Goal: Transaction & Acquisition: Purchase product/service

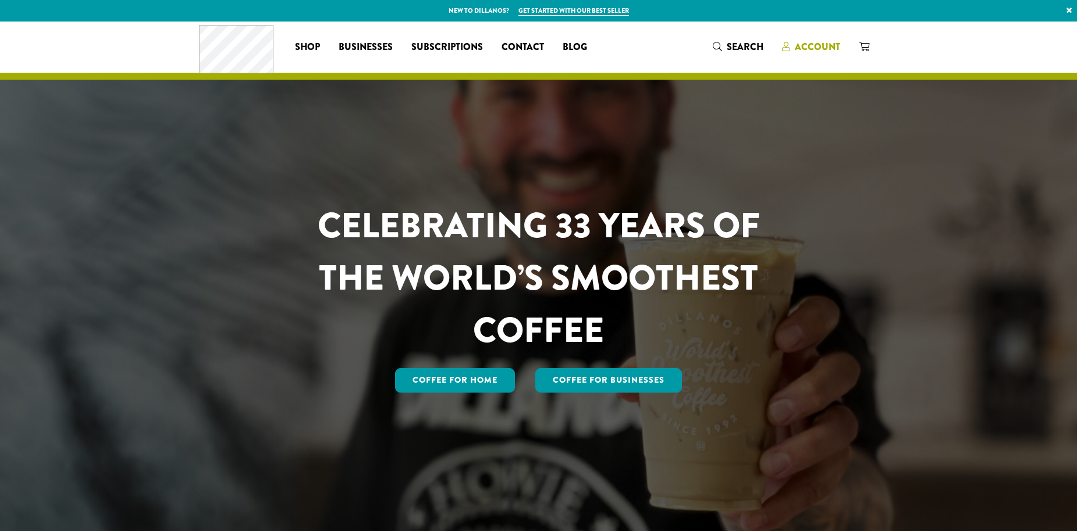
click at [810, 49] on span "Account" at bounding box center [817, 46] width 45 height 13
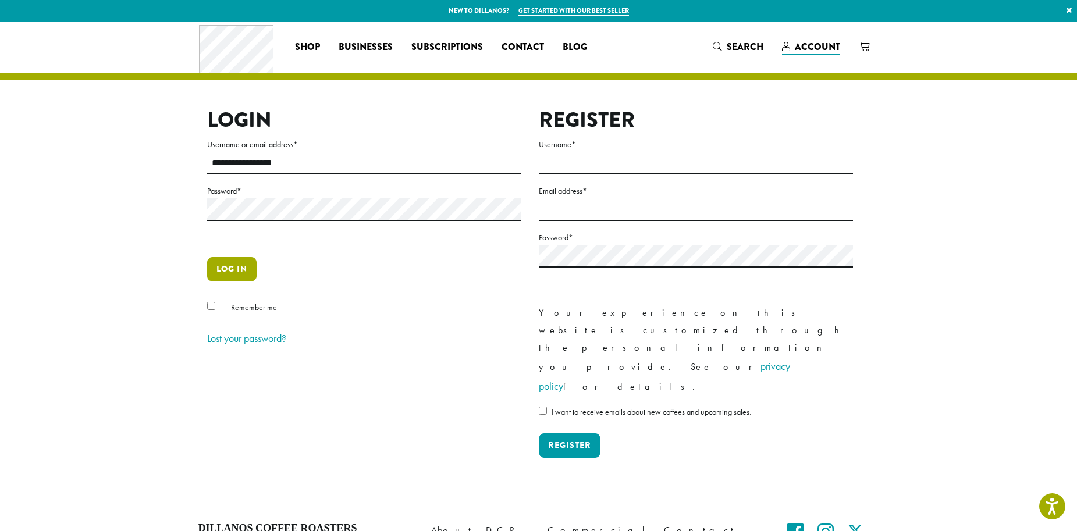
click at [238, 267] on button "Log in" at bounding box center [231, 269] width 49 height 24
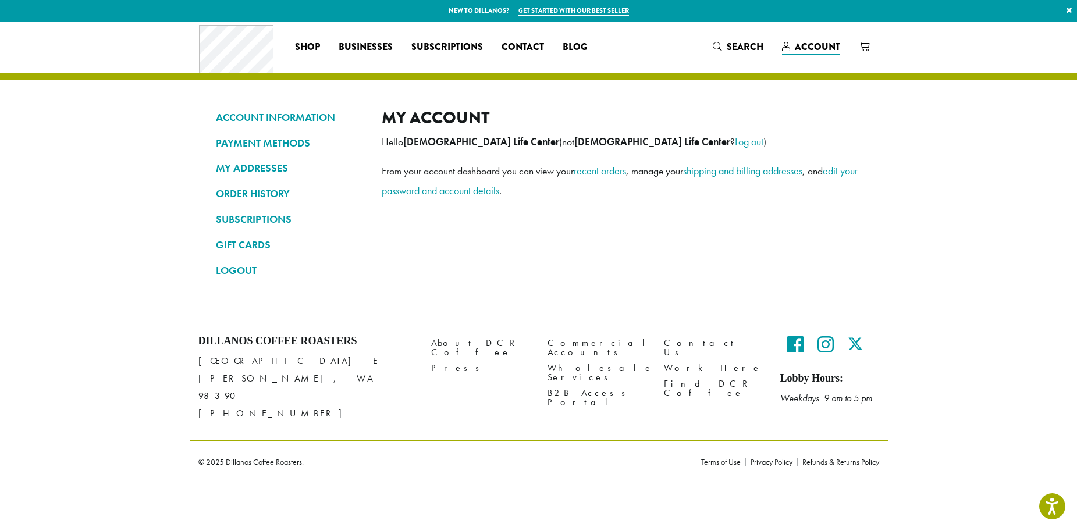
click at [269, 188] on link "ORDER HISTORY" at bounding box center [290, 194] width 148 height 20
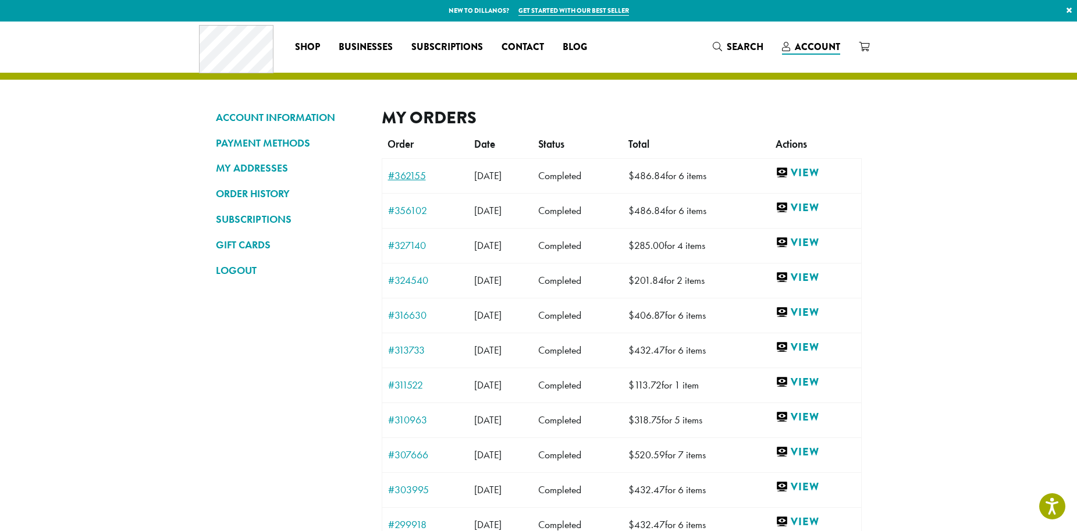
click at [408, 181] on link "#362155" at bounding box center [425, 176] width 75 height 10
click at [410, 174] on link "#362155" at bounding box center [425, 176] width 75 height 10
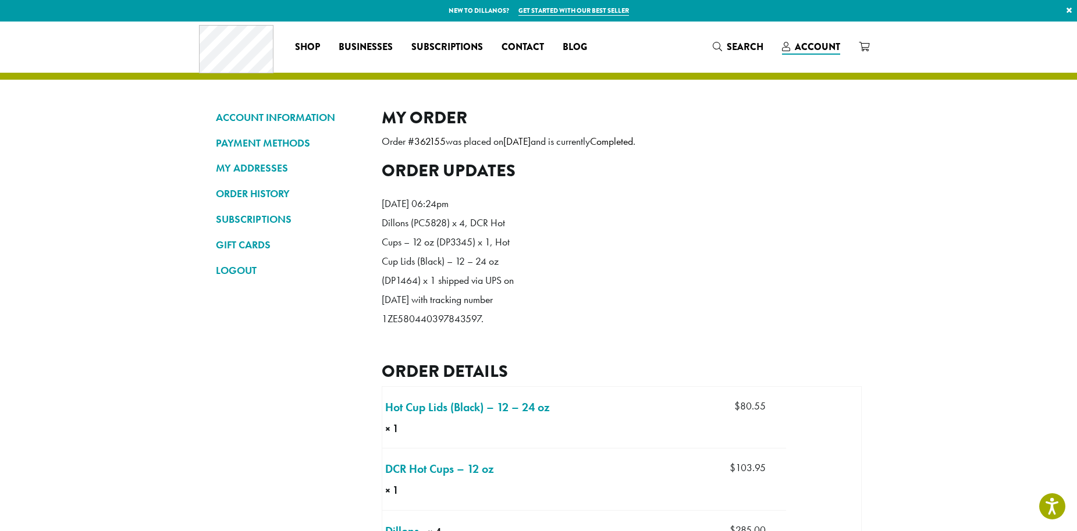
scroll to position [178, 0]
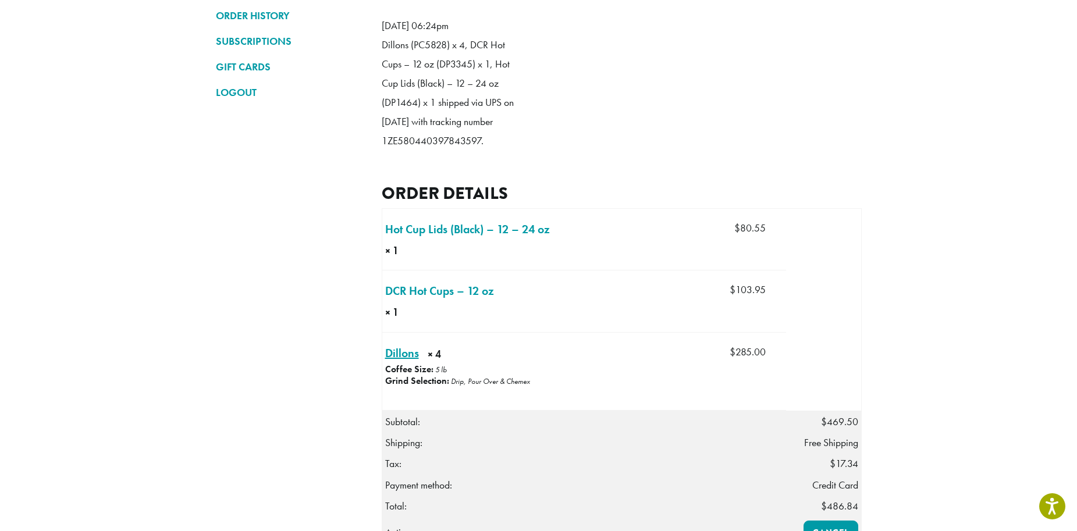
click at [399, 362] on link "Dillons × 4" at bounding box center [402, 353] width 34 height 17
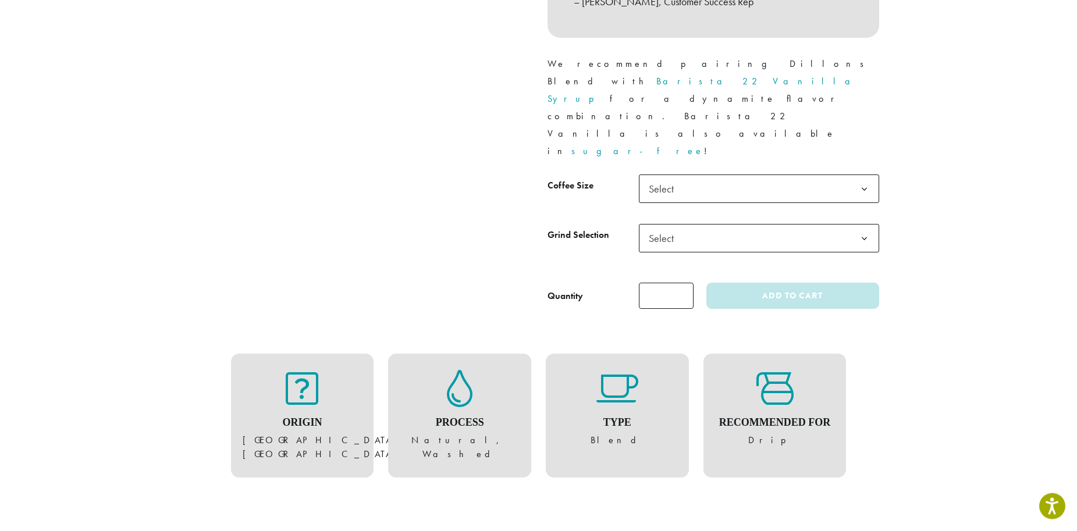
scroll to position [416, 0]
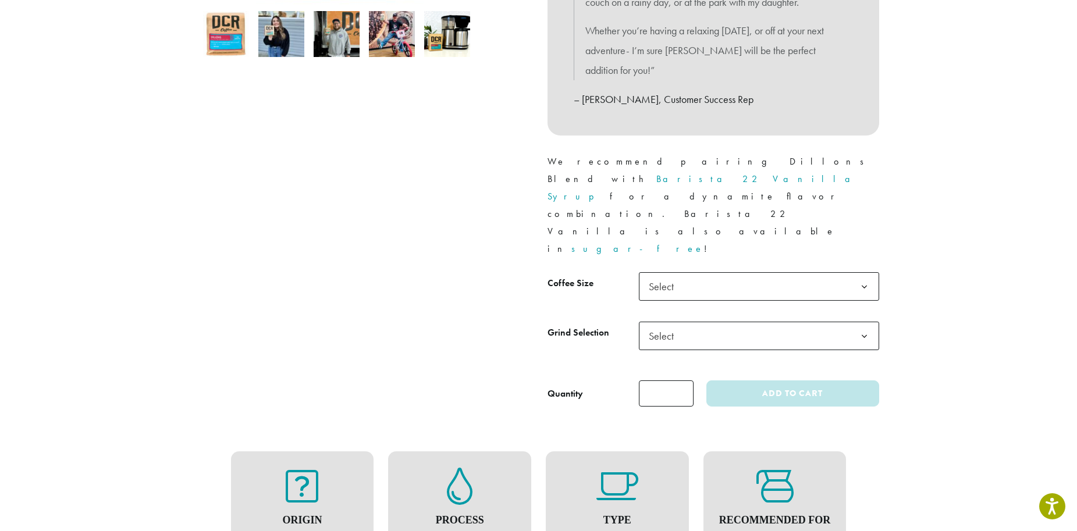
click at [750, 272] on span "Select" at bounding box center [759, 286] width 240 height 29
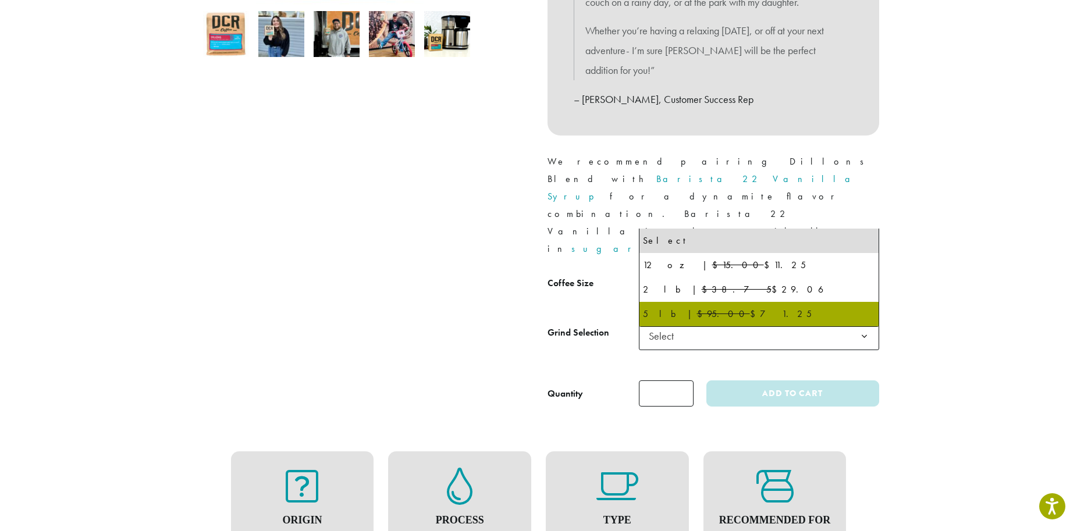
select select "**********"
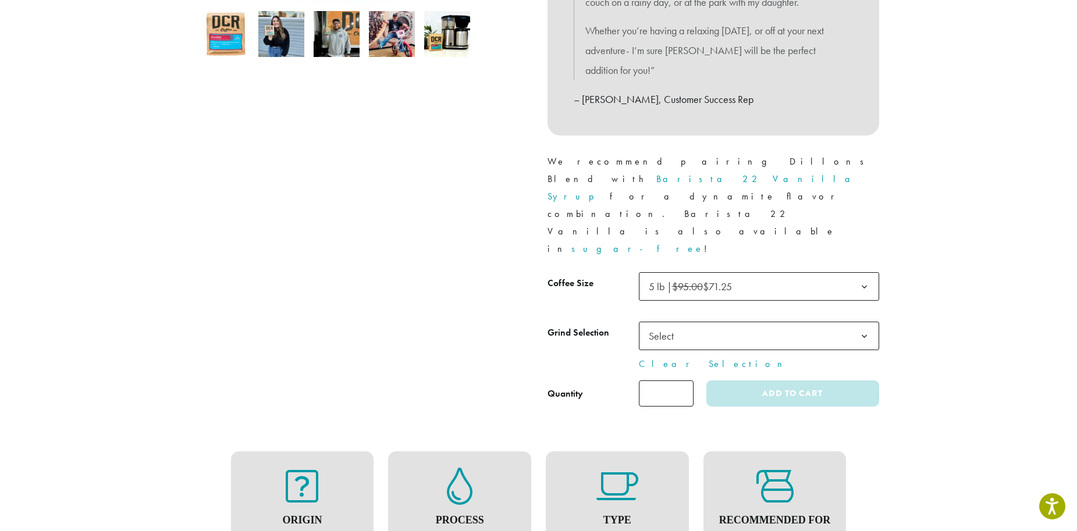
click at [726, 322] on span "Select" at bounding box center [759, 336] width 240 height 29
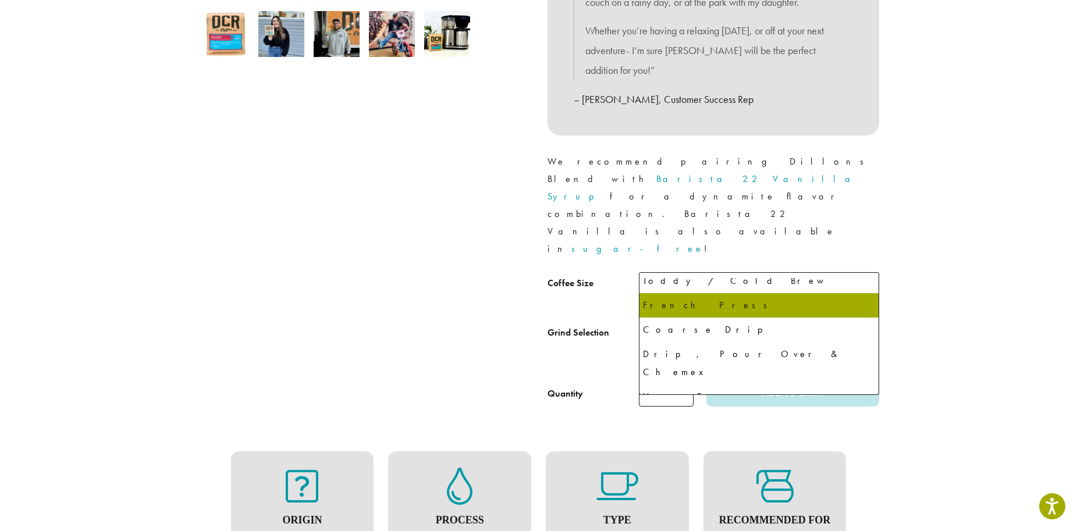
scroll to position [80, 0]
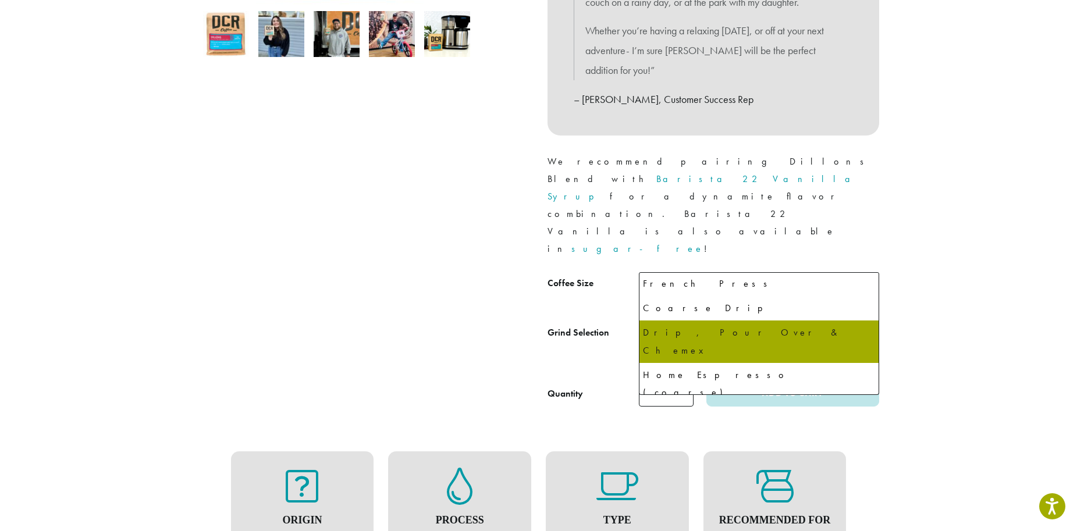
select select "**********"
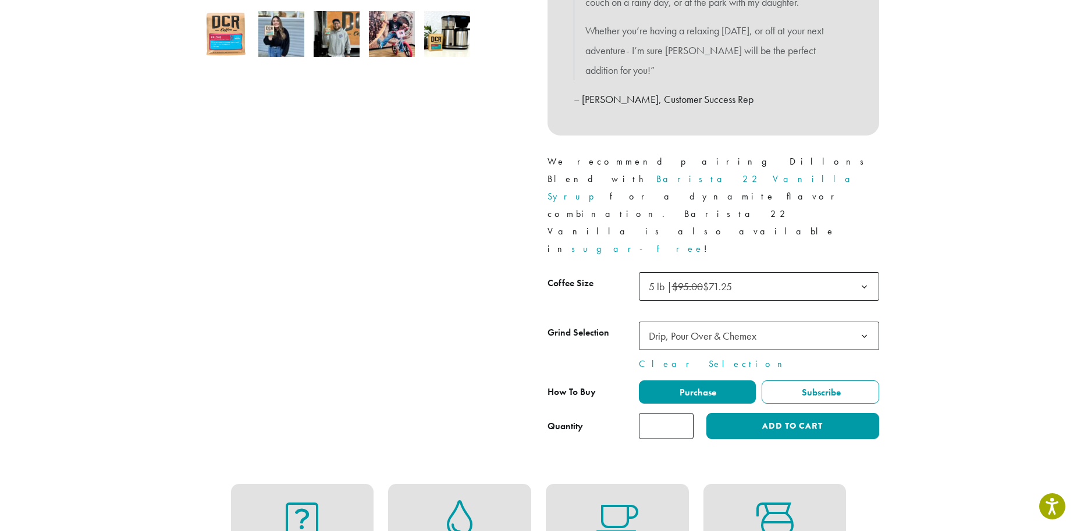
click at [685, 413] on input "*" at bounding box center [666, 426] width 55 height 26
click at [684, 413] on input "*" at bounding box center [666, 426] width 55 height 26
type input "*"
click at [684, 413] on input "*" at bounding box center [666, 426] width 55 height 26
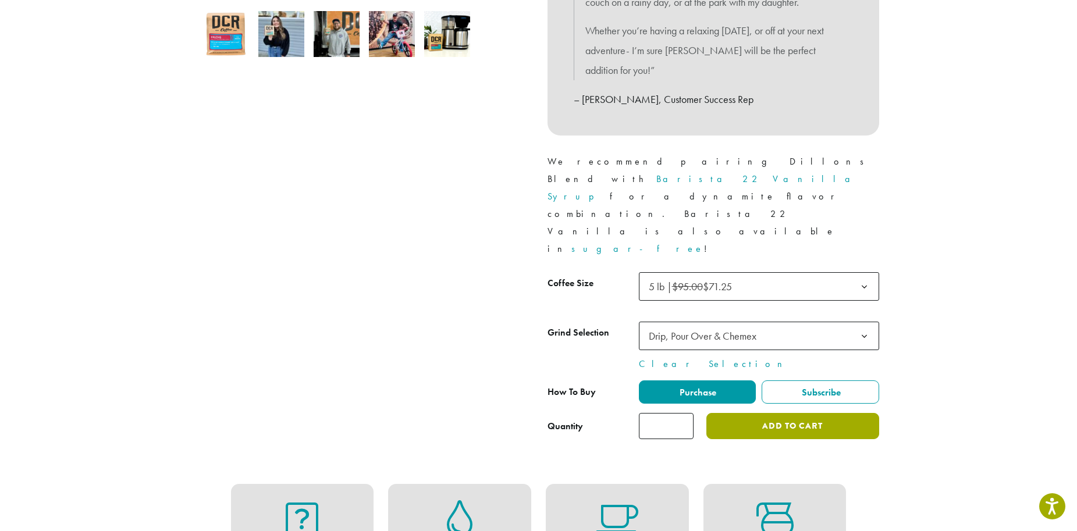
click at [735, 413] on button "Add to cart" at bounding box center [793, 426] width 172 height 26
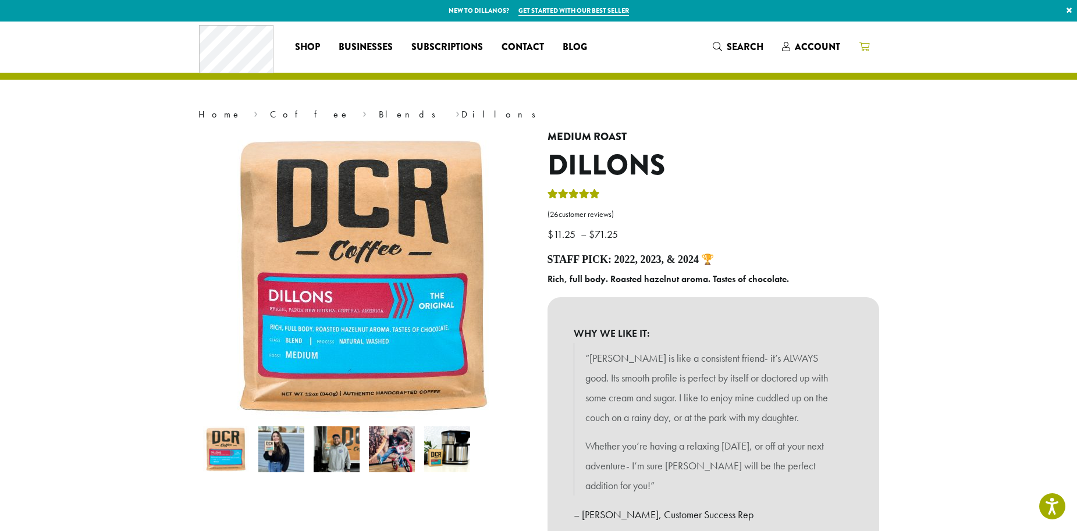
click at [850, 47] on link at bounding box center [864, 46] width 29 height 19
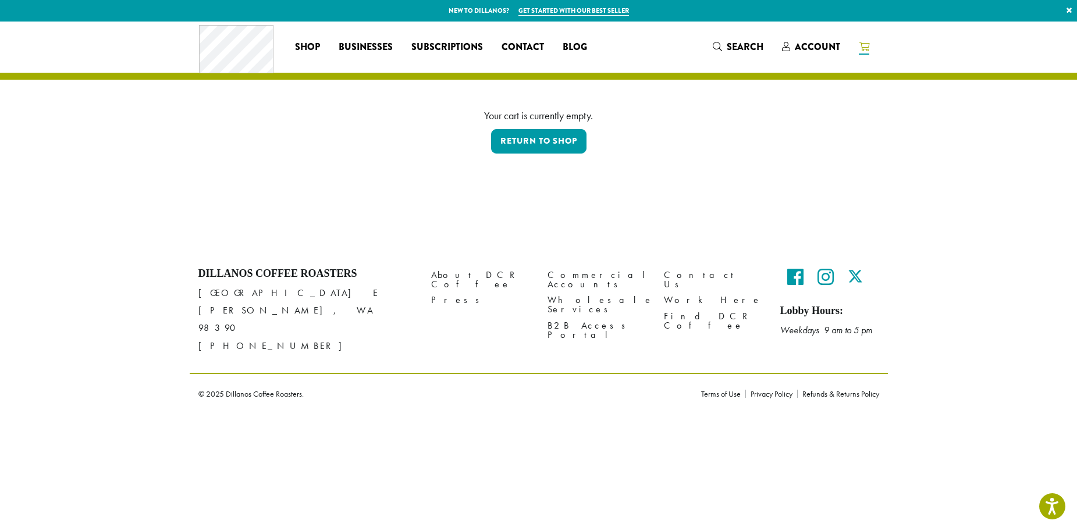
click at [806, 34] on div "Coffee All Coffees Best Sellers Blends Single Origins Dillanos Limited Organic …" at bounding box center [539, 47] width 680 height 48
click at [811, 51] on span "Account" at bounding box center [817, 46] width 45 height 13
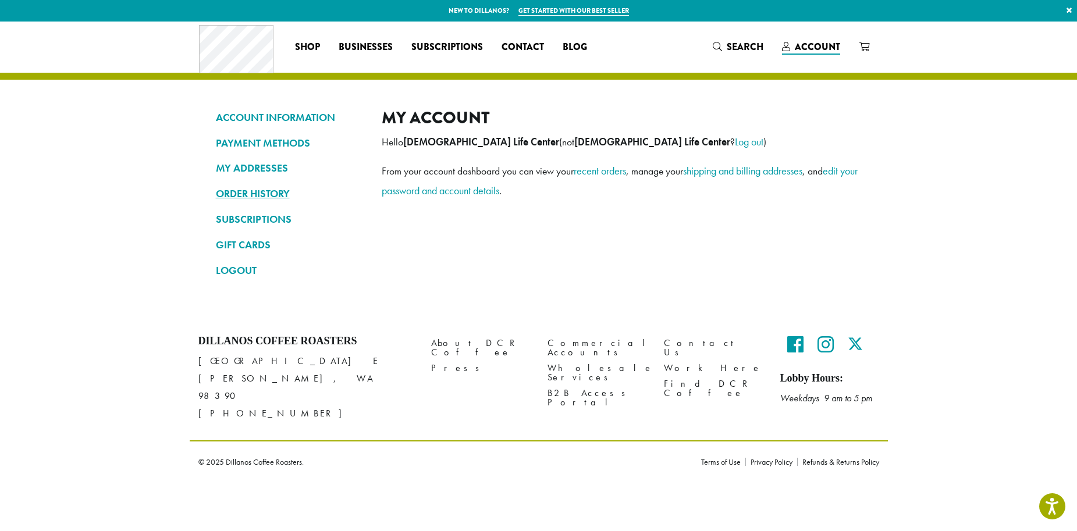
click at [264, 197] on link "ORDER HISTORY" at bounding box center [290, 194] width 148 height 20
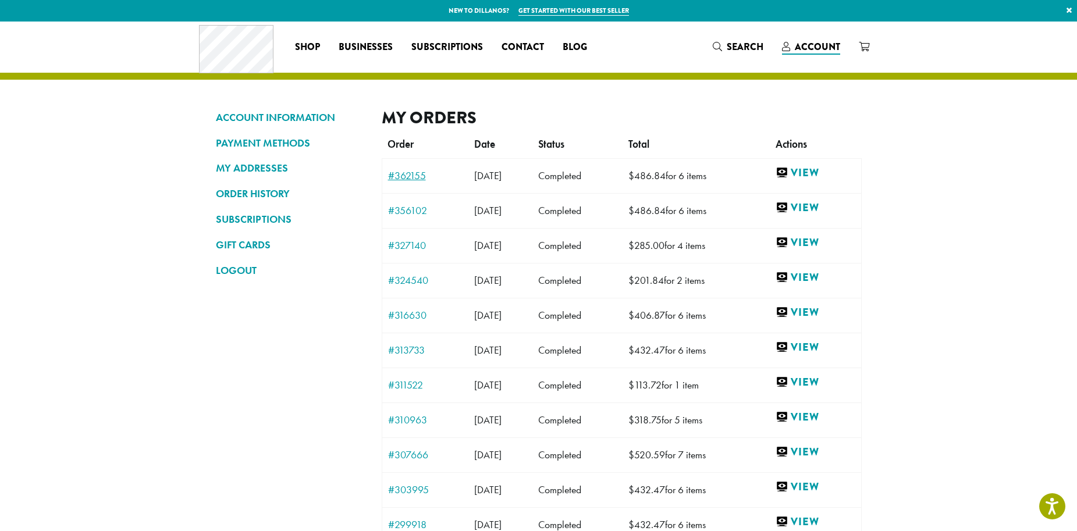
click at [412, 180] on link "#362155" at bounding box center [425, 176] width 75 height 10
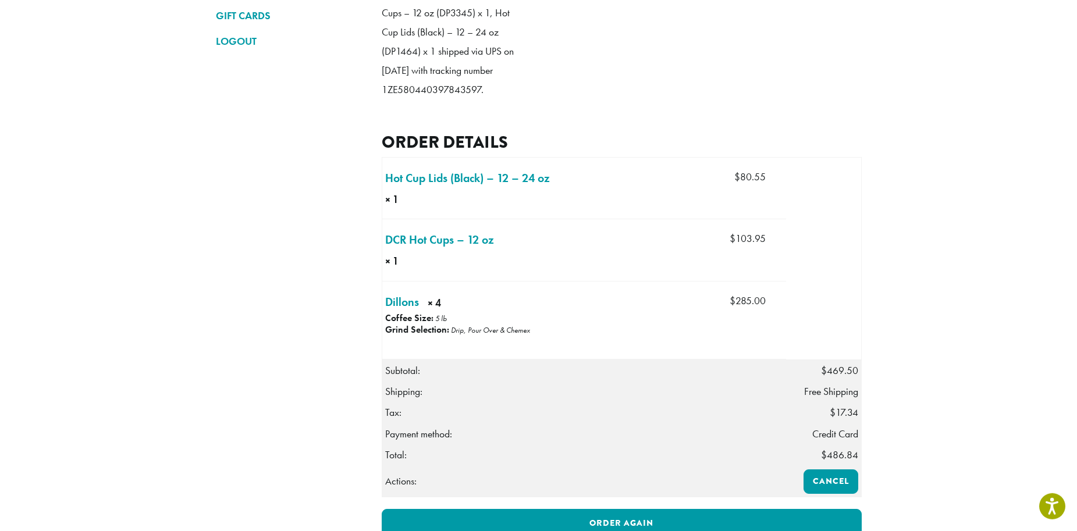
scroll to position [237, 0]
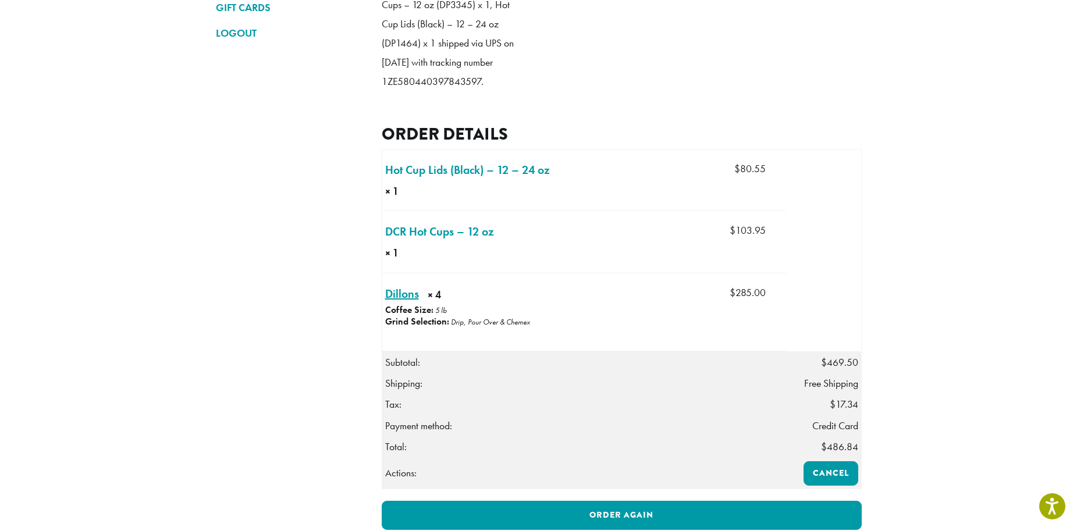
click at [398, 303] on link "Dillons × 4" at bounding box center [402, 293] width 34 height 17
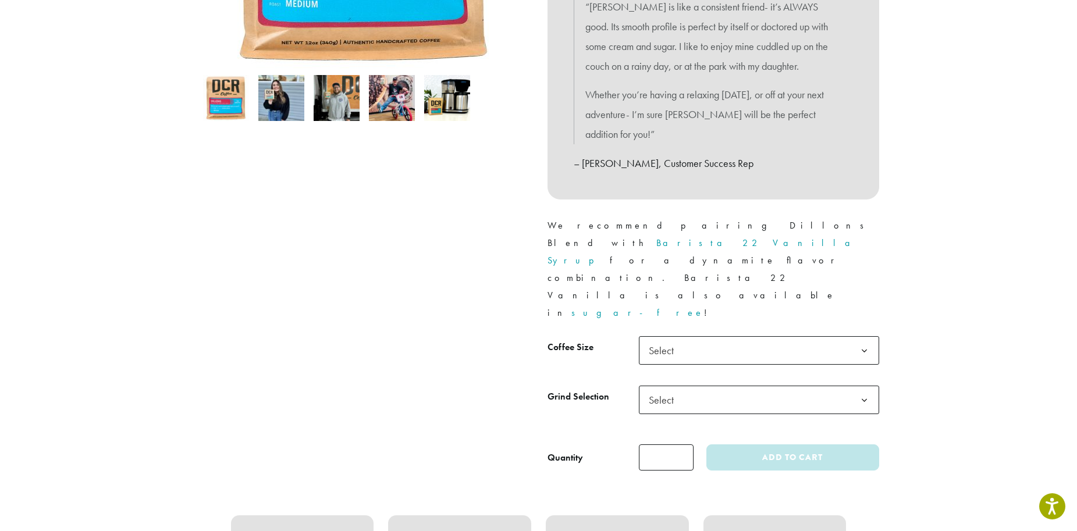
scroll to position [356, 0]
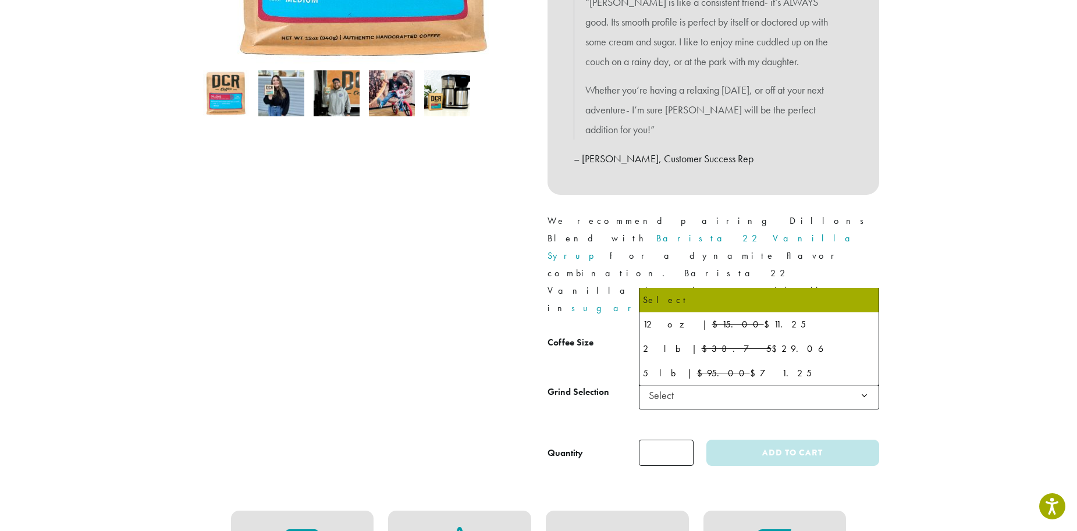
click at [729, 332] on span "Select" at bounding box center [759, 346] width 240 height 29
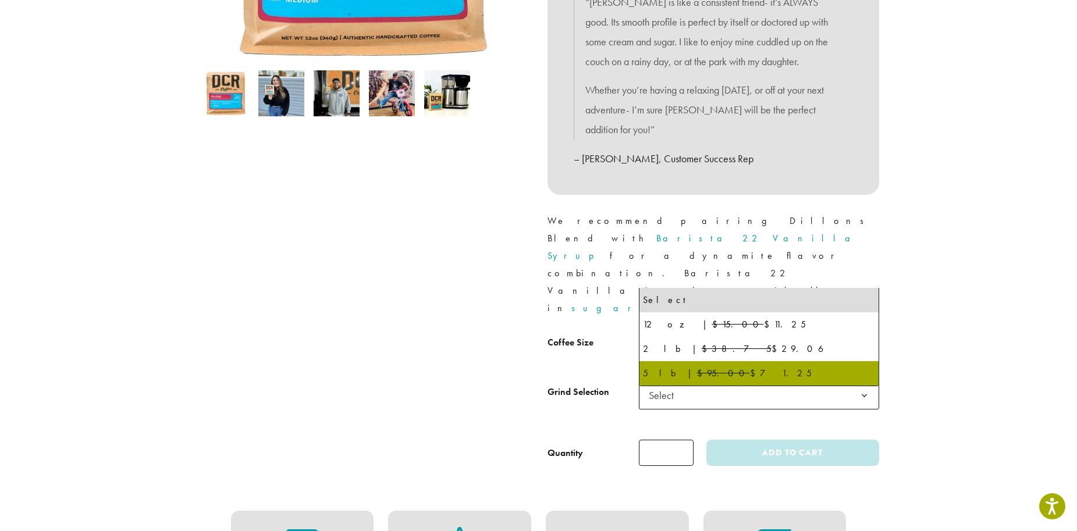
select select "**********"
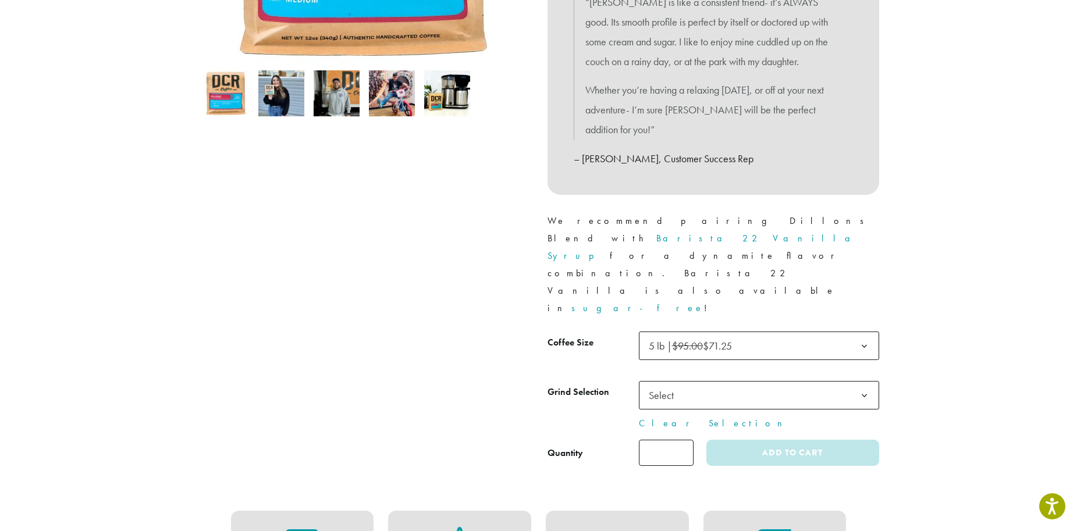
click at [700, 381] on span "Select" at bounding box center [759, 395] width 240 height 29
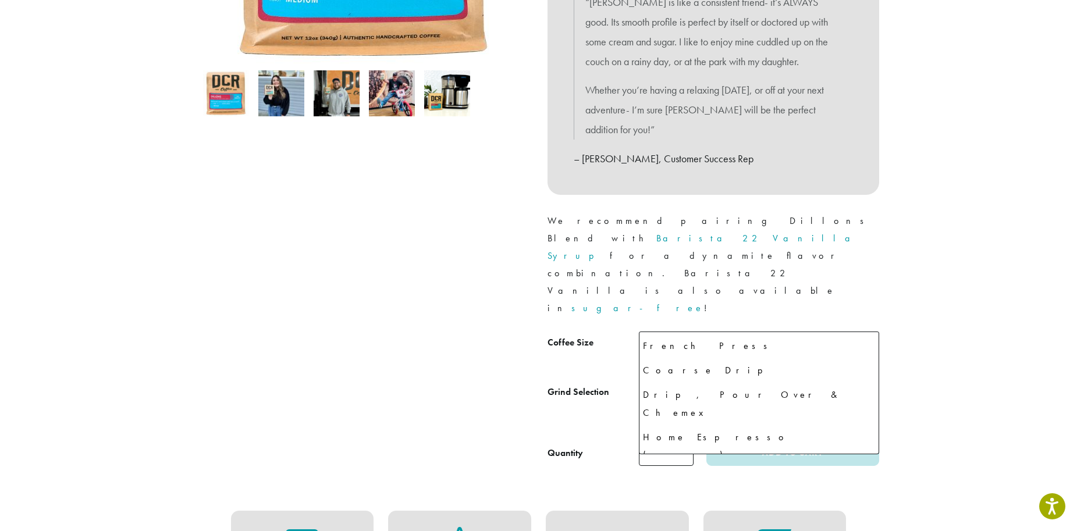
scroll to position [80, 0]
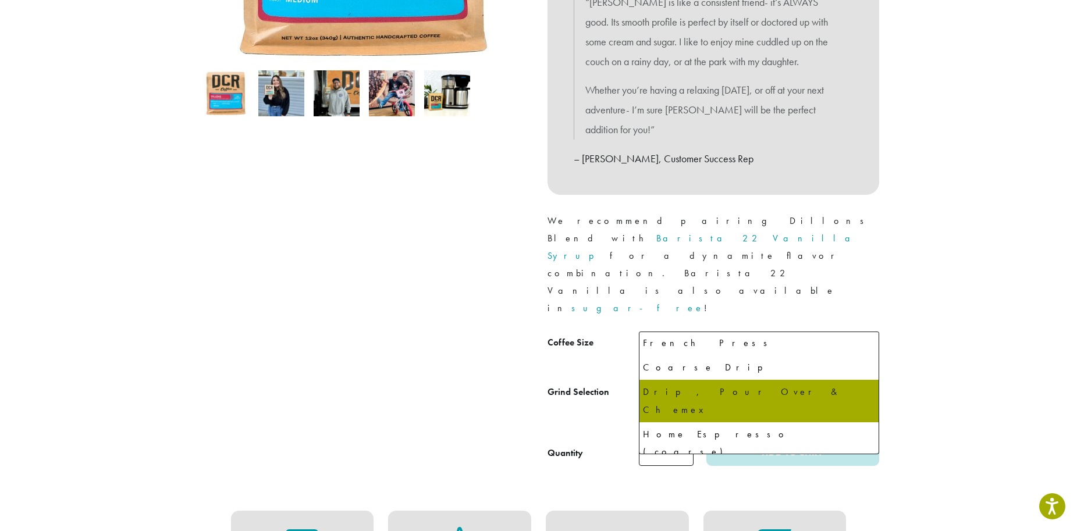
select select "**********"
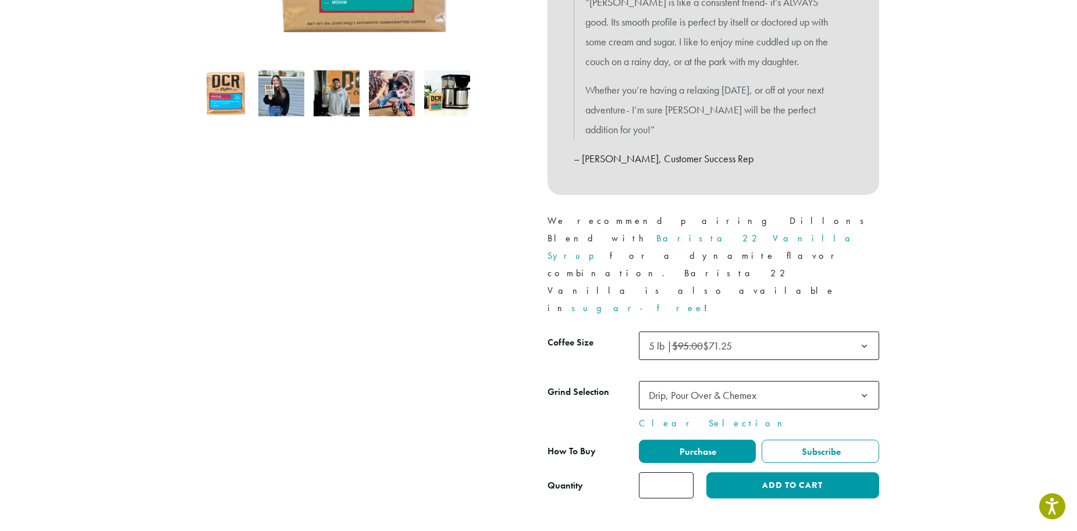
click at [683, 473] on input "*" at bounding box center [666, 486] width 55 height 26
type input "*"
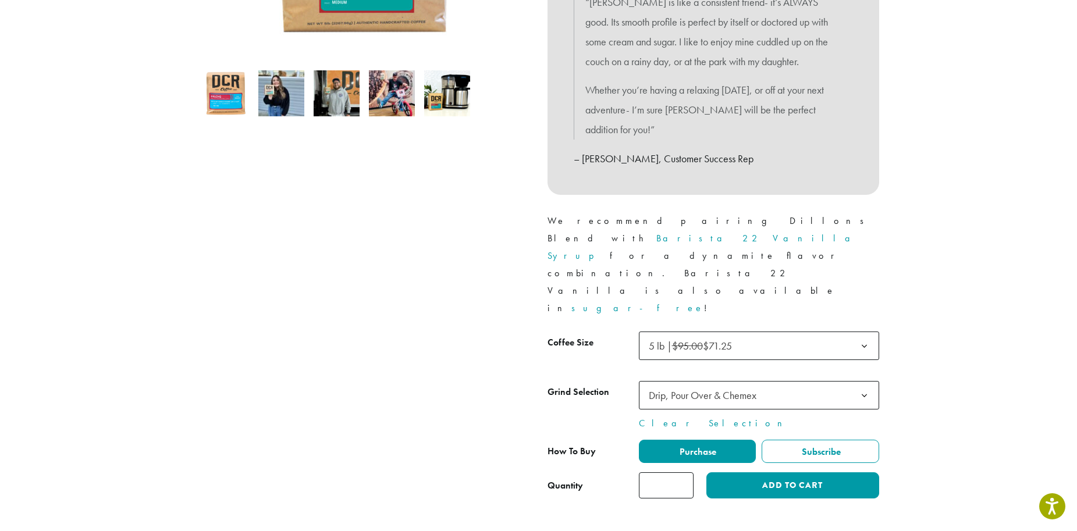
click at [683, 473] on input "*" at bounding box center [666, 486] width 55 height 26
click at [792, 473] on button "Add to cart" at bounding box center [793, 486] width 172 height 26
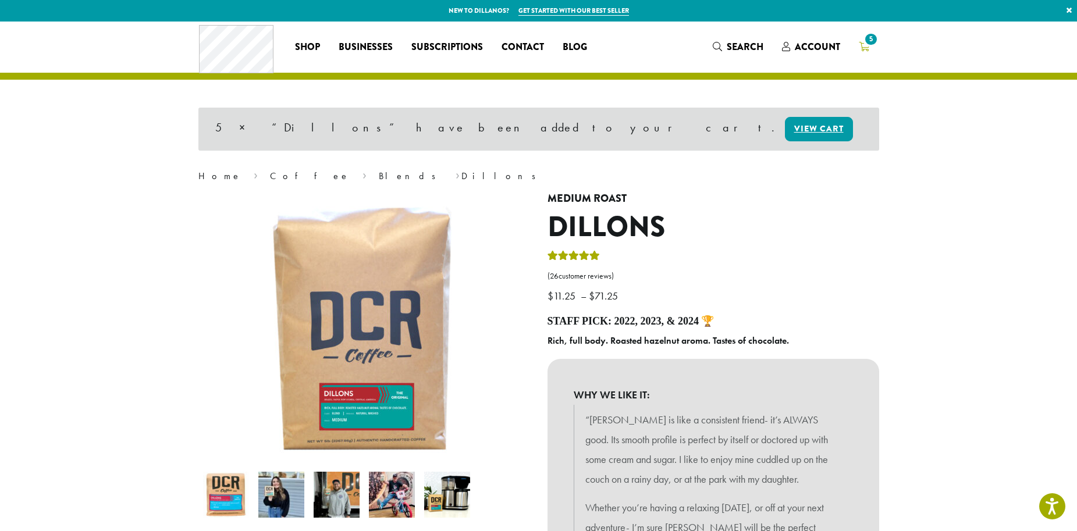
click at [863, 41] on span "5" at bounding box center [864, 47] width 10 height 15
